Goal: Transaction & Acquisition: Purchase product/service

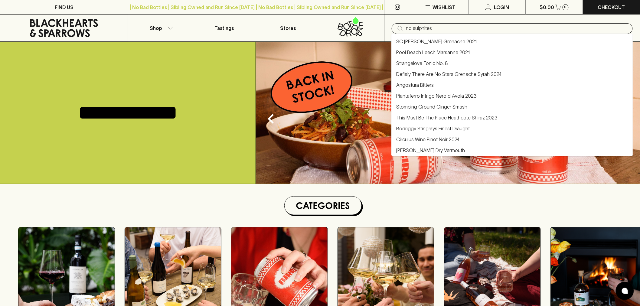
type input "no sulphites"
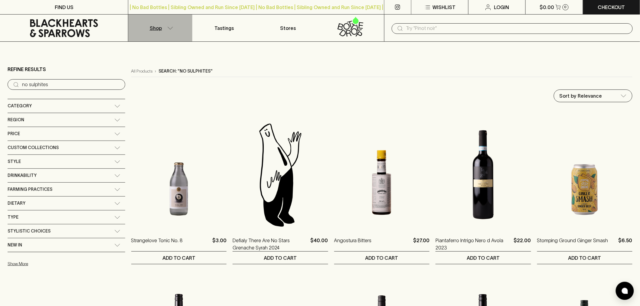
click at [158, 31] on button "Shop" at bounding box center [160, 28] width 64 height 27
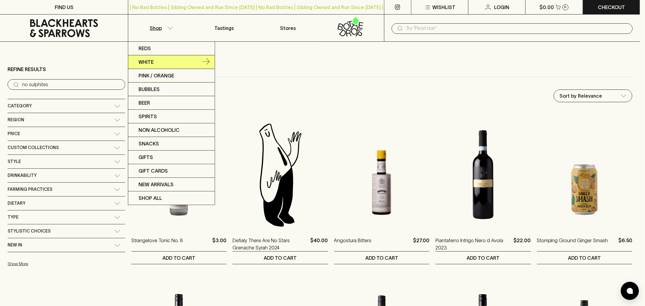
click at [152, 57] on link "White" at bounding box center [171, 62] width 87 height 14
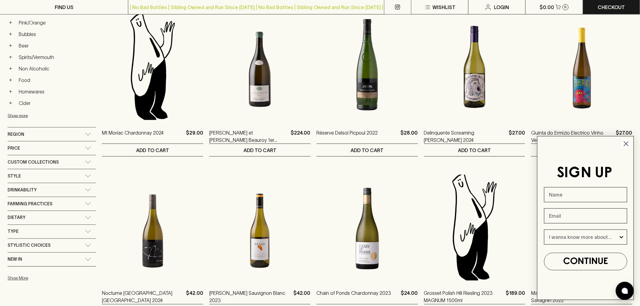
scroll to position [269, 0]
click at [67, 204] on div "Farming Practices" at bounding box center [46, 204] width 77 height 8
drag, startPoint x: 37, startPoint y: 219, endPoint x: 27, endPoint y: 220, distance: 10.3
click at [31, 219] on div "Organic" at bounding box center [52, 217] width 88 height 7
click at [27, 220] on p "Organic" at bounding box center [27, 217] width 18 height 7
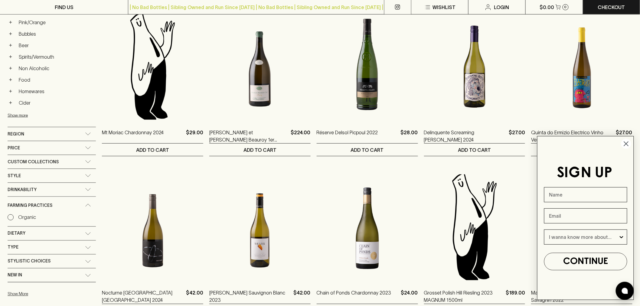
click at [14, 220] on input "Organic" at bounding box center [11, 217] width 6 height 6
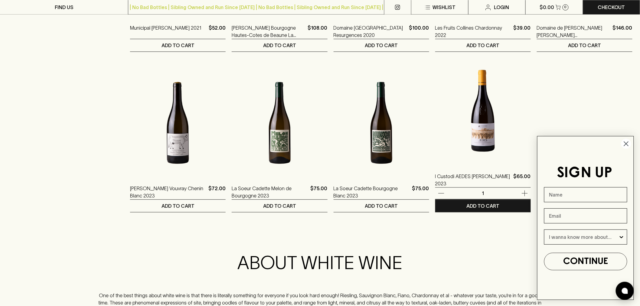
scroll to position [515, 0]
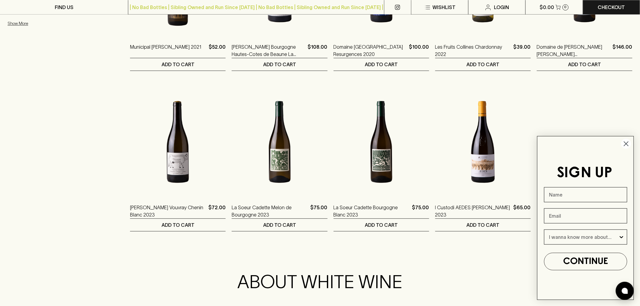
click at [627, 143] on icon "Close dialog" at bounding box center [626, 144] width 4 height 4
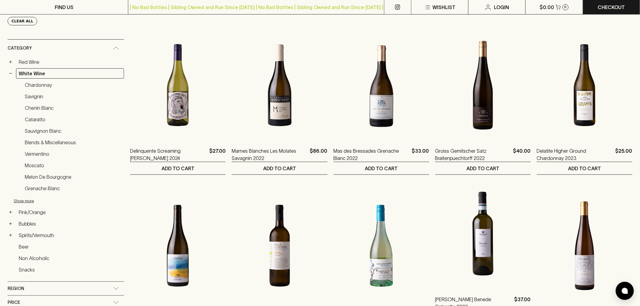
scroll to position [78, 0]
